Goal: Navigation & Orientation: Go to known website

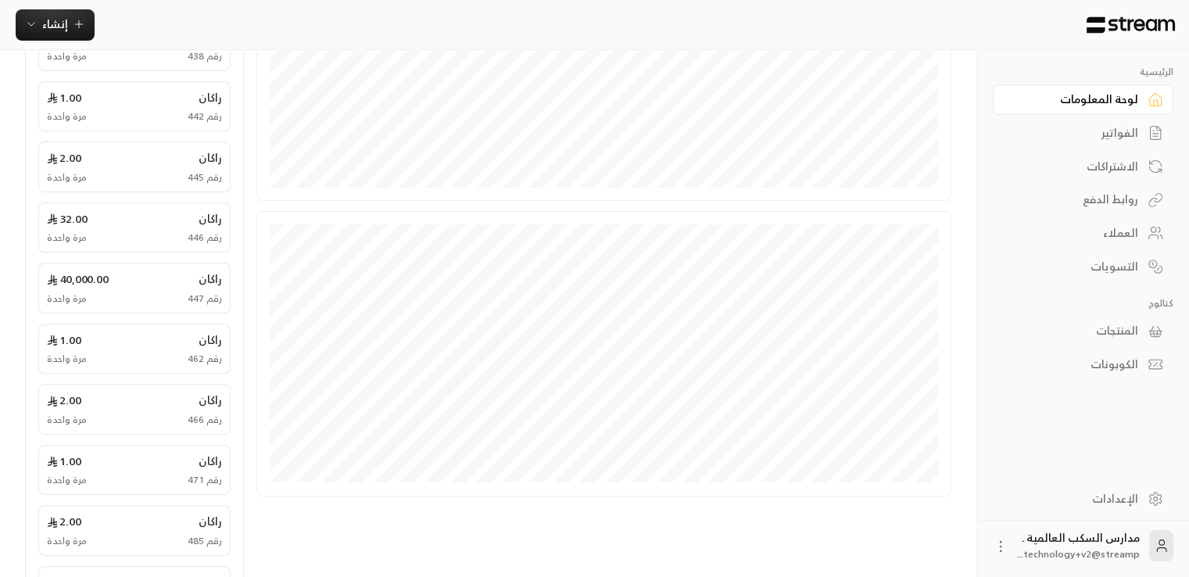
scroll to position [574, 0]
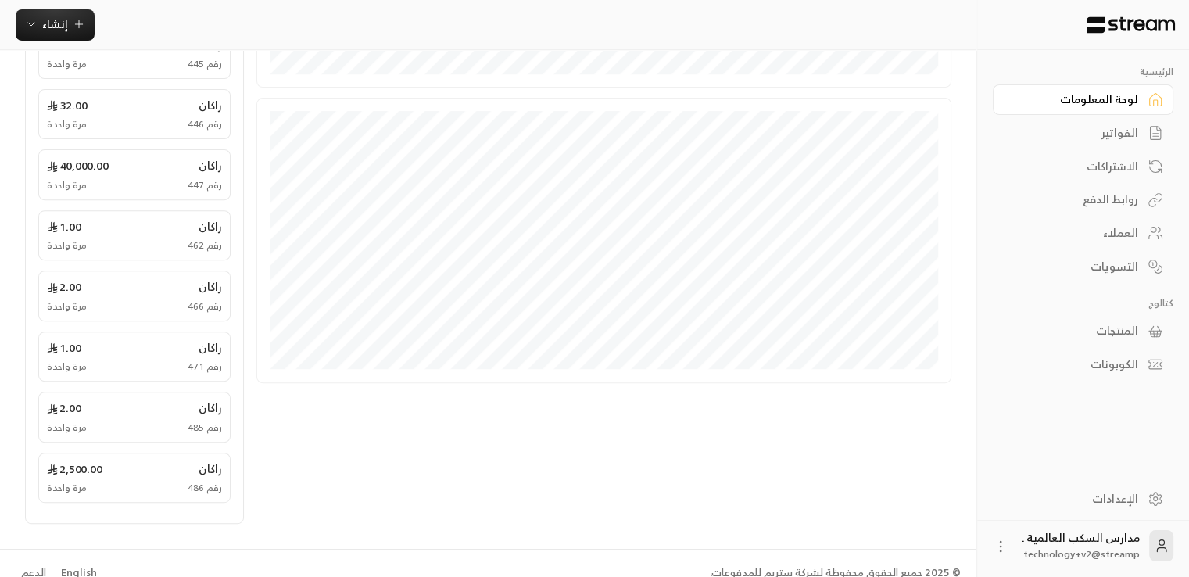
click at [1041, 531] on div "مدارس السكب العالمية . technology+v2@streamp..." at bounding box center [1079, 545] width 122 height 31
drag, startPoint x: 1084, startPoint y: 537, endPoint x: 1016, endPoint y: 532, distance: 68.2
click at [1016, 532] on div "مدارس السكب العالمية . technology+v2@streamp..." at bounding box center [1083, 546] width 181 height 50
drag, startPoint x: 972, startPoint y: 413, endPoint x: 1135, endPoint y: 412, distance: 162.6
click at [972, 413] on div "**********" at bounding box center [488, 12] width 976 height 1072
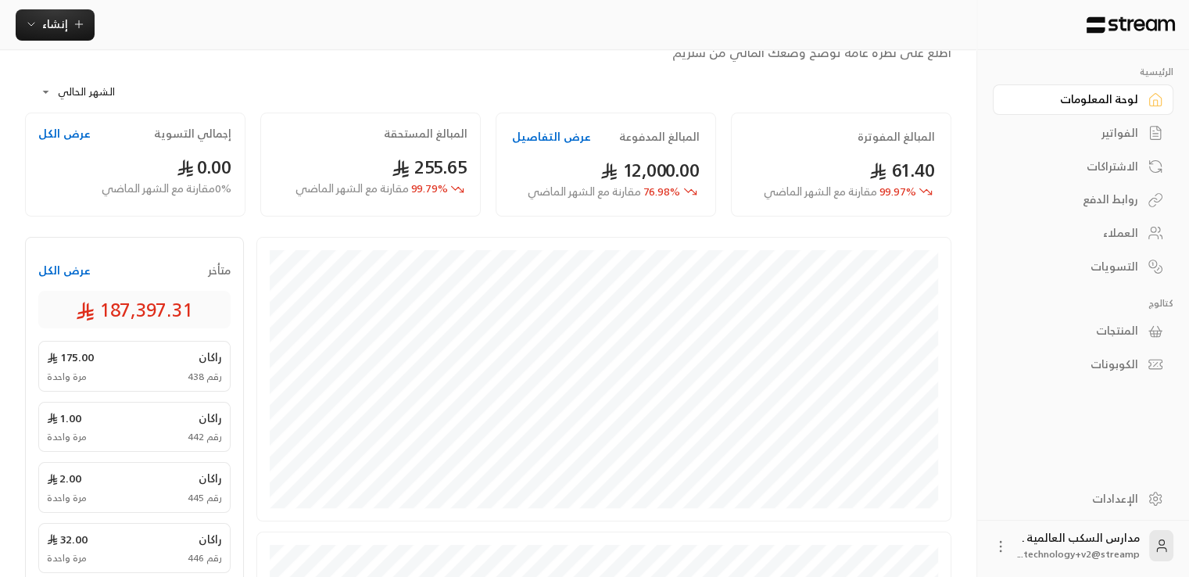
scroll to position [0, 0]
